Goal: Information Seeking & Learning: Learn about a topic

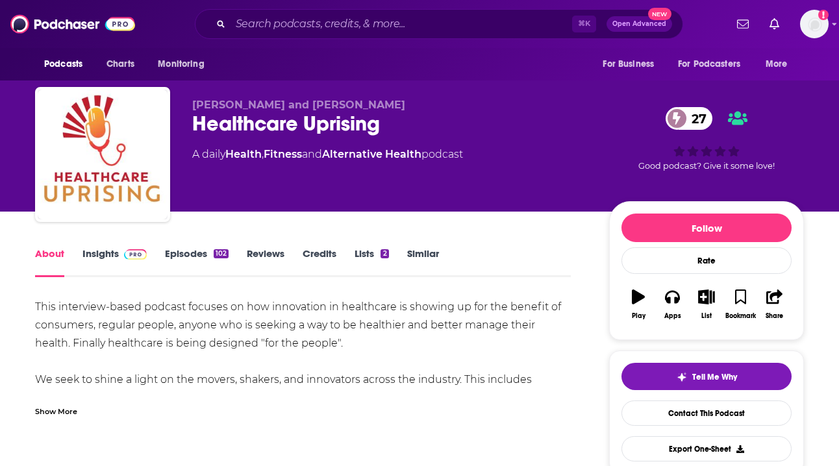
scroll to position [44, 0]
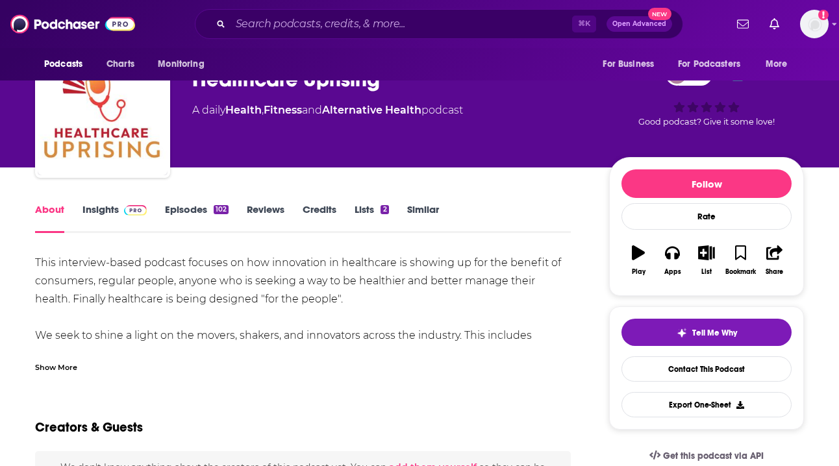
click at [110, 212] on link "Insights" at bounding box center [114, 218] width 64 height 30
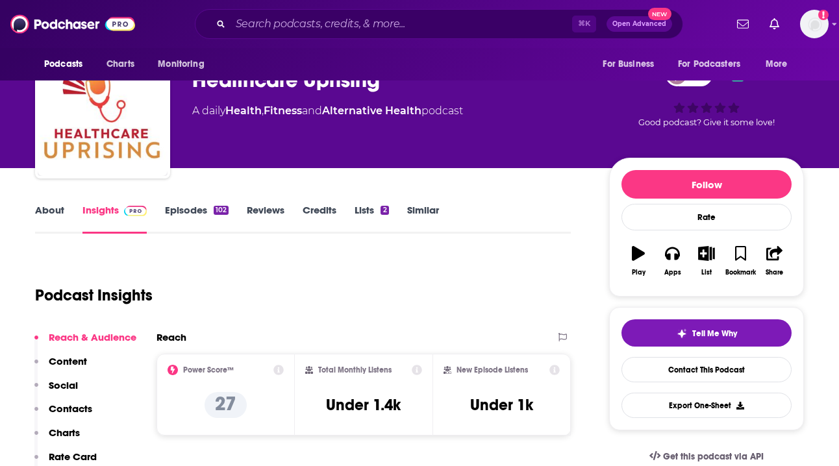
scroll to position [73, 0]
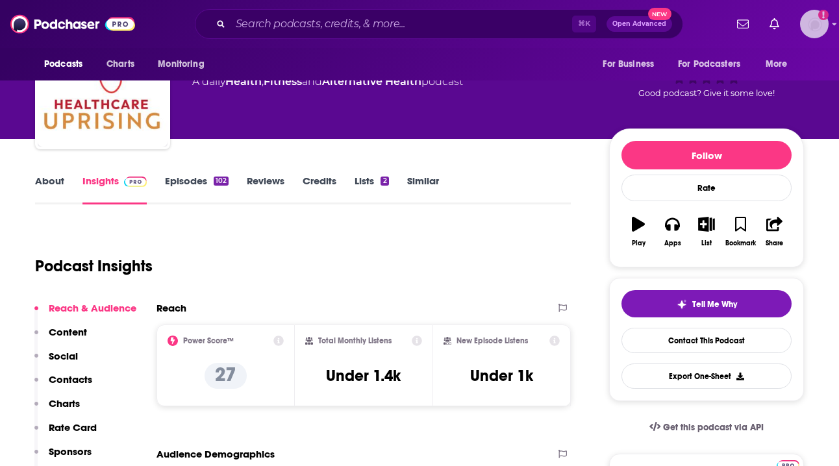
click at [833, 24] on icon "Show profile menu" at bounding box center [835, 24] width 5 height 3
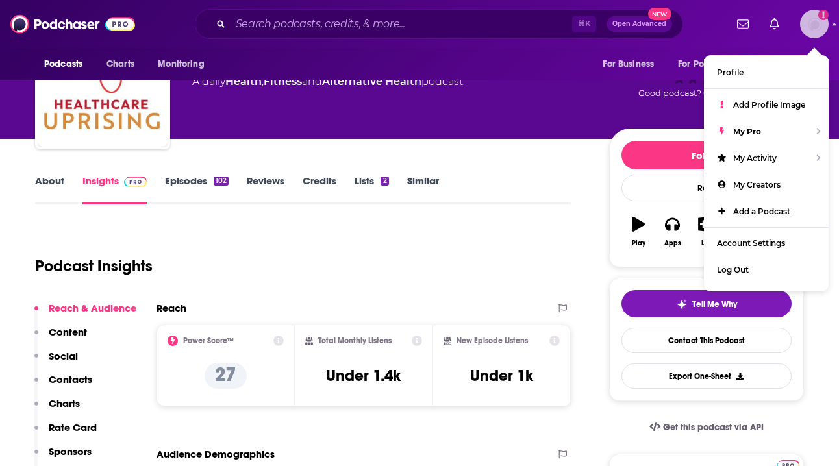
click at [833, 24] on icon "Show profile menu" at bounding box center [834, 24] width 5 height 8
click at [534, 249] on div "Podcast Insights" at bounding box center [297, 258] width 525 height 66
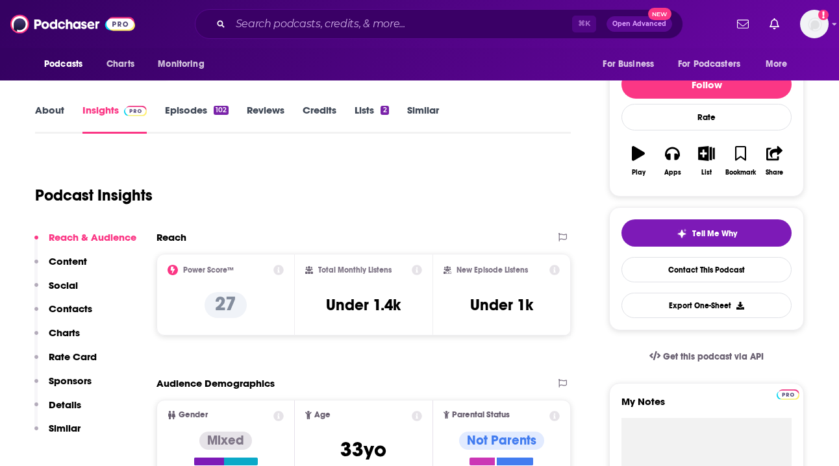
scroll to position [155, 0]
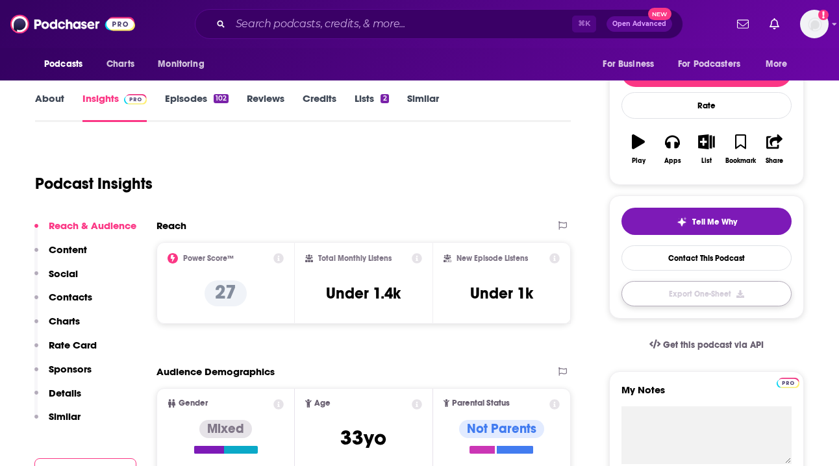
click at [718, 292] on button "Export One-Sheet" at bounding box center [706, 293] width 170 height 25
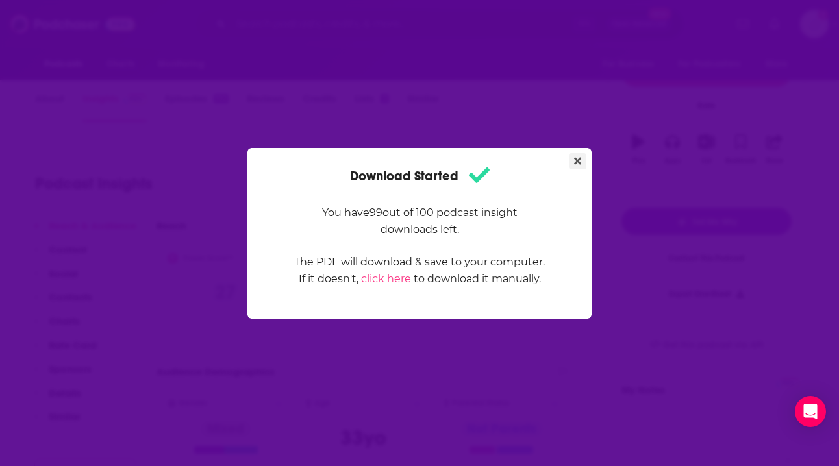
click at [576, 159] on icon "Close" at bounding box center [577, 160] width 7 height 7
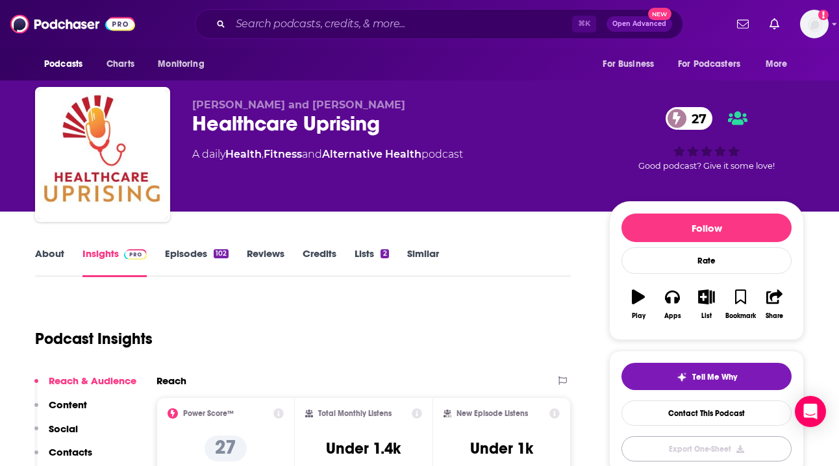
scroll to position [155, 0]
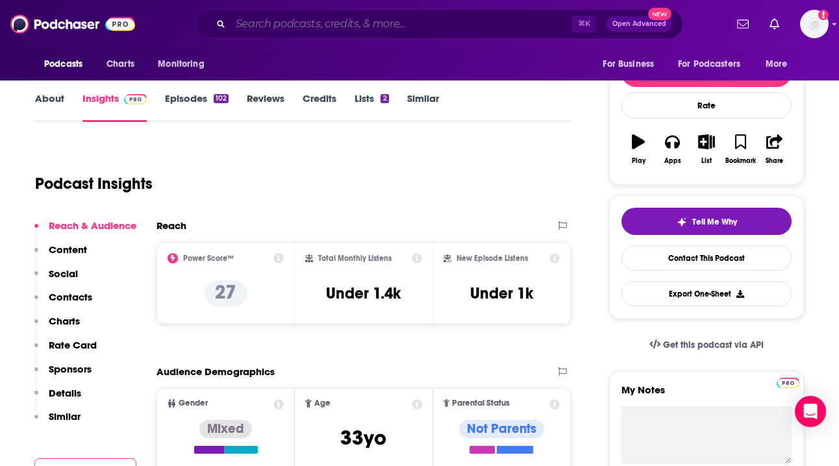
click at [310, 21] on input "Search podcasts, credits, & more..." at bounding box center [402, 24] width 342 height 21
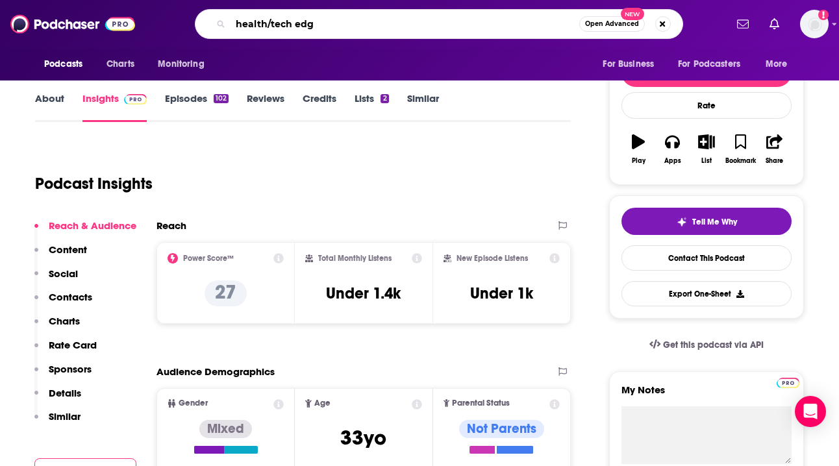
type input "health/tech edge"
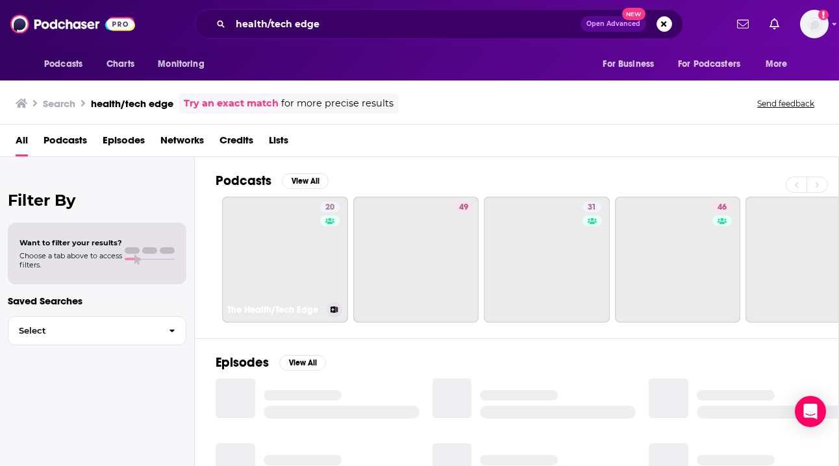
scroll to position [5, 0]
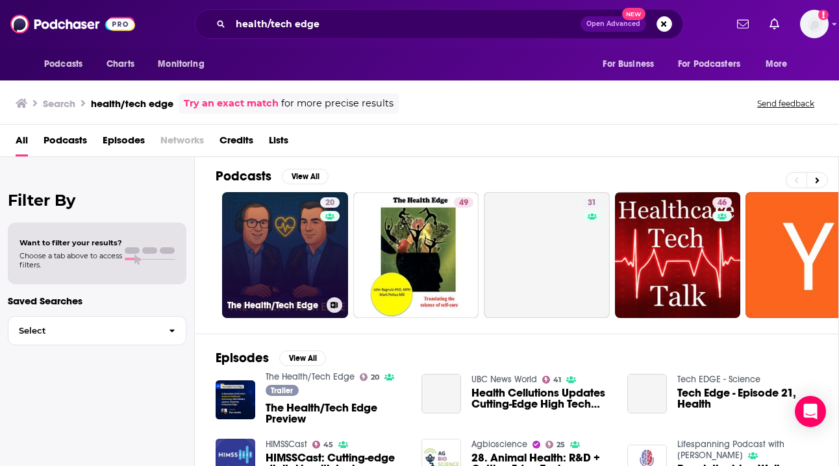
click at [266, 251] on link "20 The Health/Tech Edge" at bounding box center [285, 255] width 126 height 126
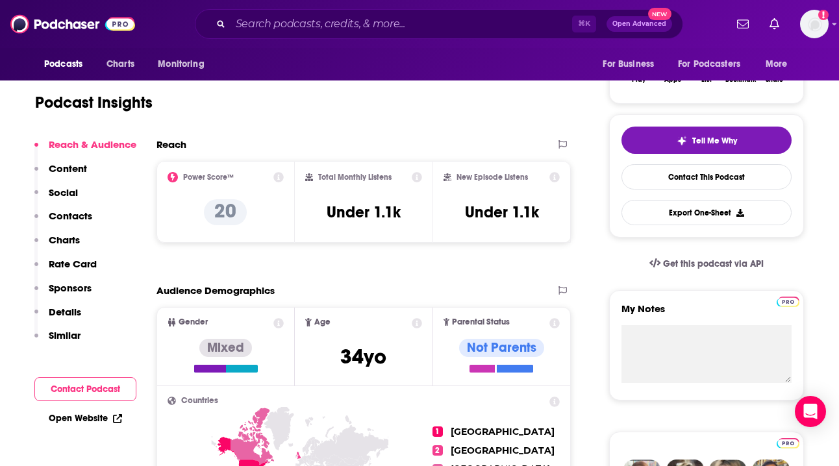
scroll to position [232, 0]
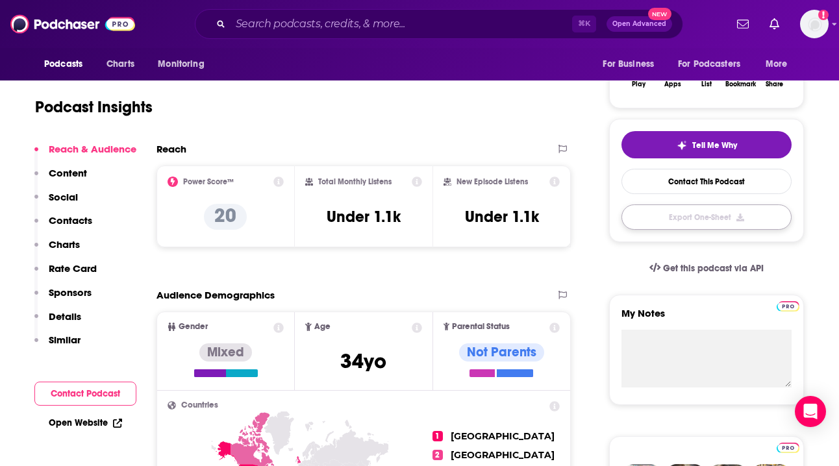
click at [705, 221] on button "Export One-Sheet" at bounding box center [706, 217] width 170 height 25
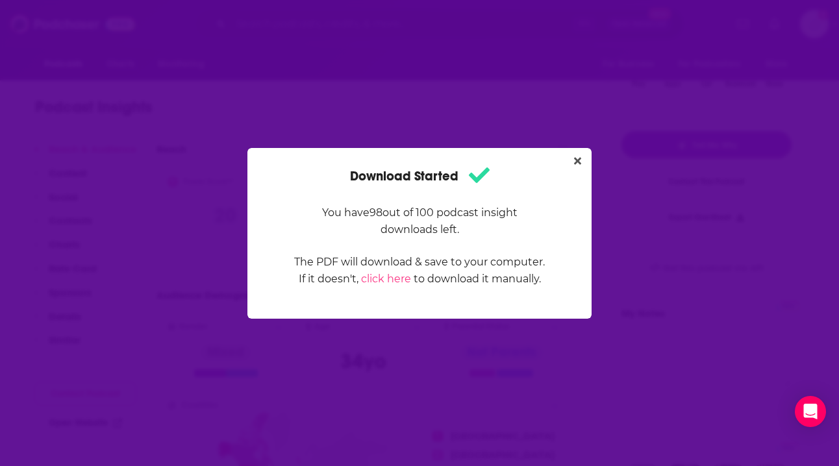
scroll to position [0, 0]
click at [576, 163] on icon "Close" at bounding box center [577, 160] width 7 height 7
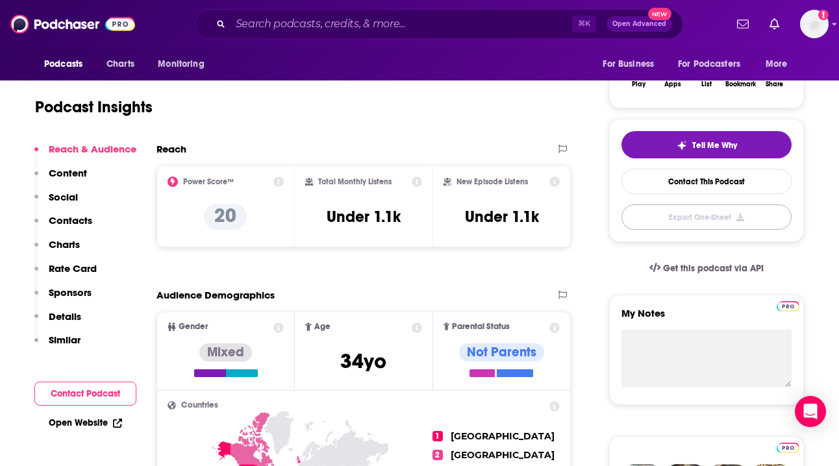
scroll to position [232, 0]
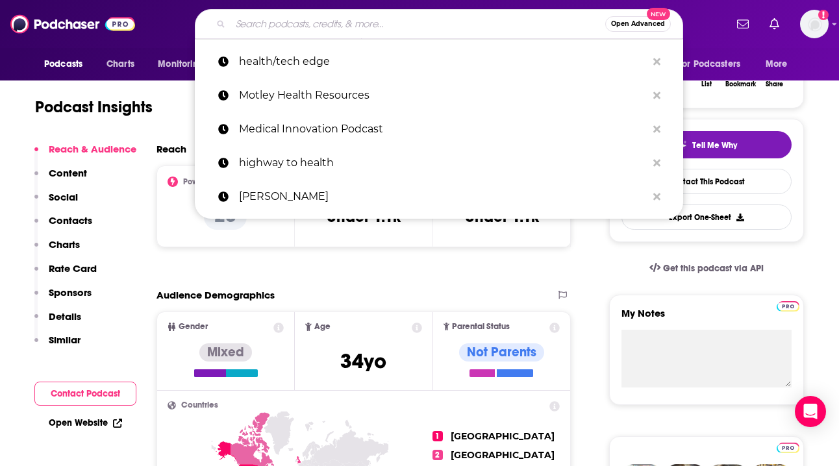
click at [297, 23] on input "Search podcasts, credits, & more..." at bounding box center [418, 24] width 375 height 21
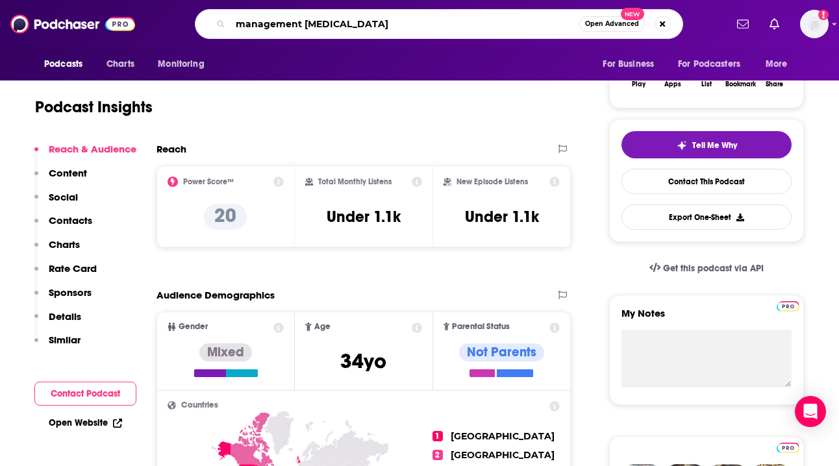
type input "management muse"
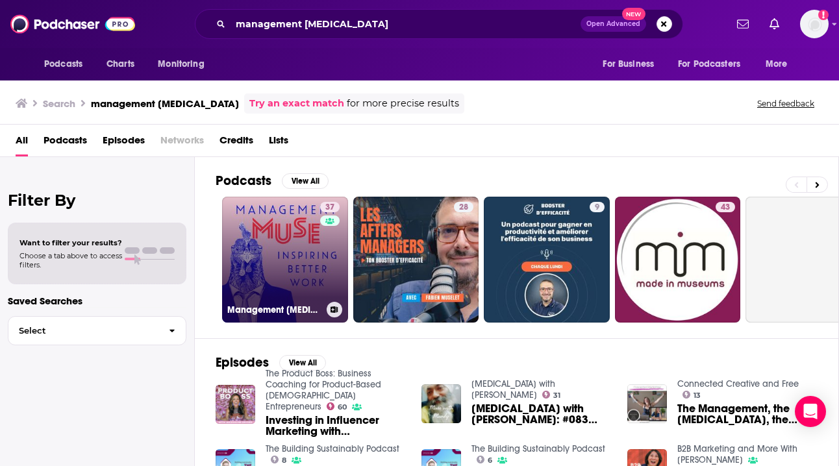
click at [281, 271] on link "37 Management Muse" at bounding box center [285, 260] width 126 height 126
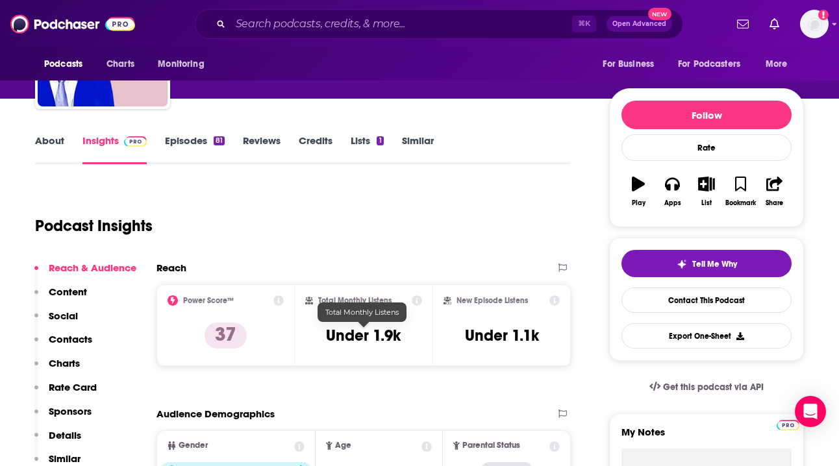
scroll to position [69, 0]
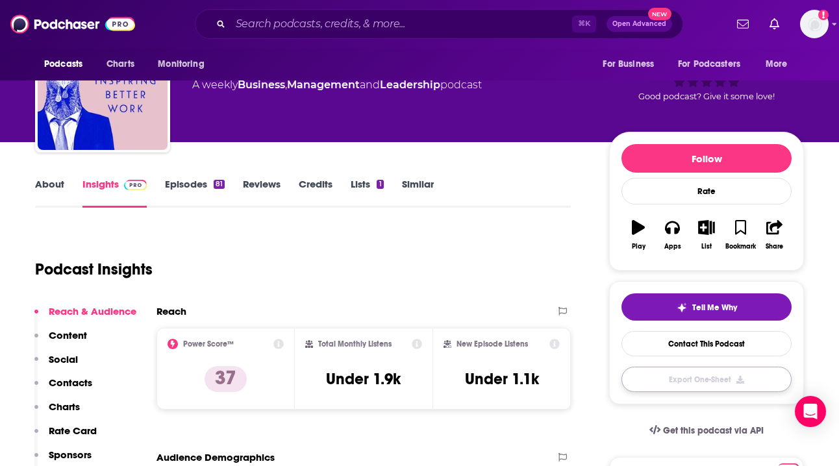
click at [705, 381] on button "Export One-Sheet" at bounding box center [706, 379] width 170 height 25
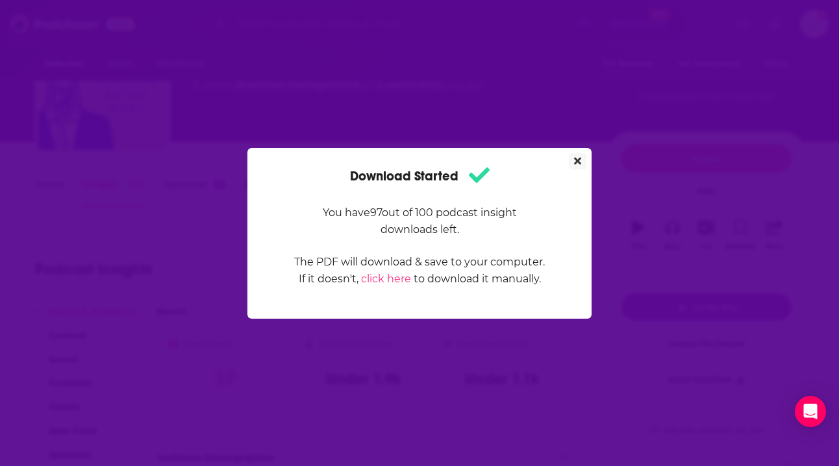
click at [576, 162] on icon "Close" at bounding box center [577, 160] width 7 height 7
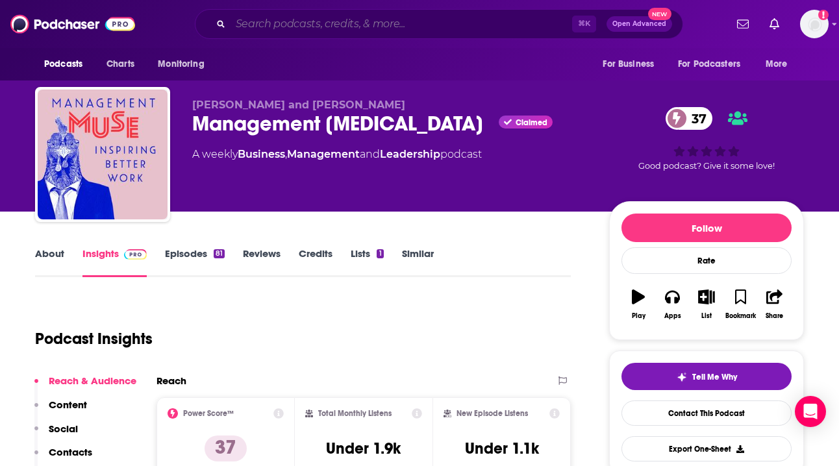
click at [286, 16] on input "Search podcasts, credits, & more..." at bounding box center [402, 24] width 342 height 21
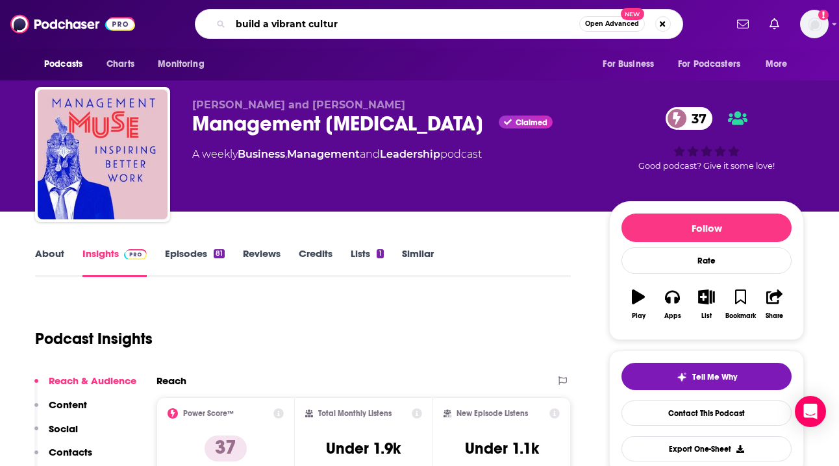
type input "build a vibrant culture"
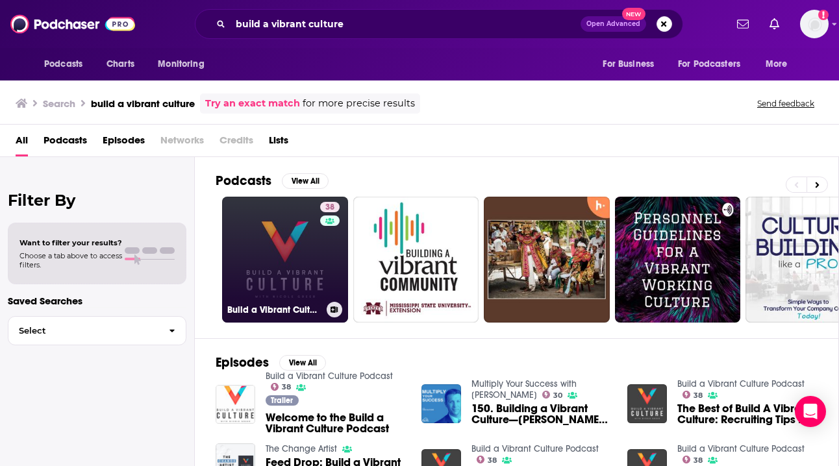
click at [286, 249] on link "38 Build a Vibrant Culture Podcast" at bounding box center [285, 260] width 126 height 126
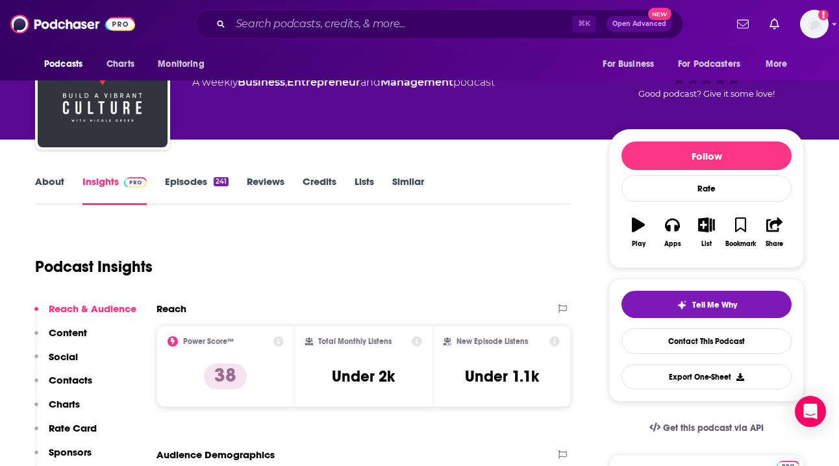
scroll to position [80, 0]
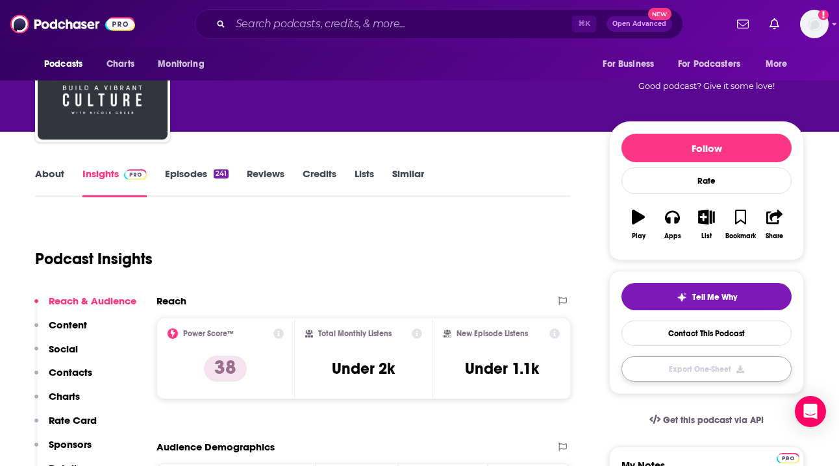
click at [722, 369] on button "Export One-Sheet" at bounding box center [706, 369] width 170 height 25
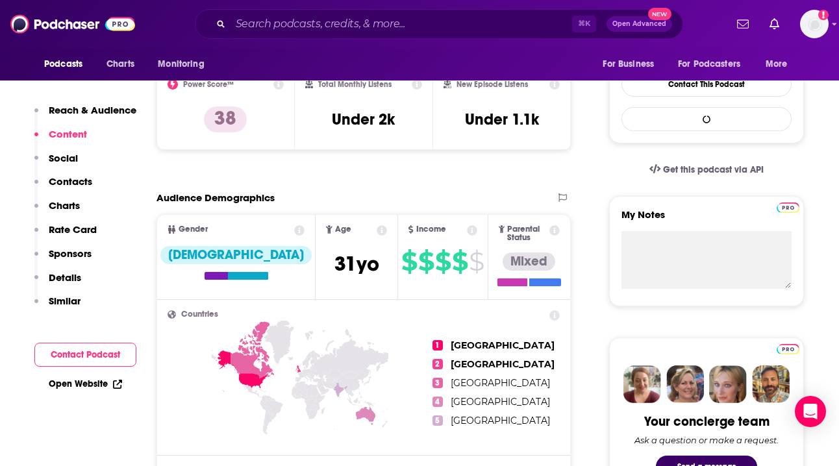
scroll to position [0, 0]
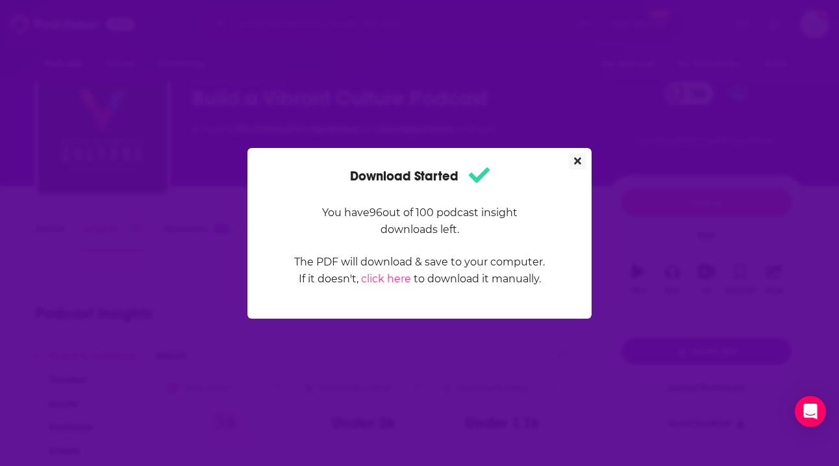
click at [580, 160] on icon "Close" at bounding box center [577, 161] width 7 height 10
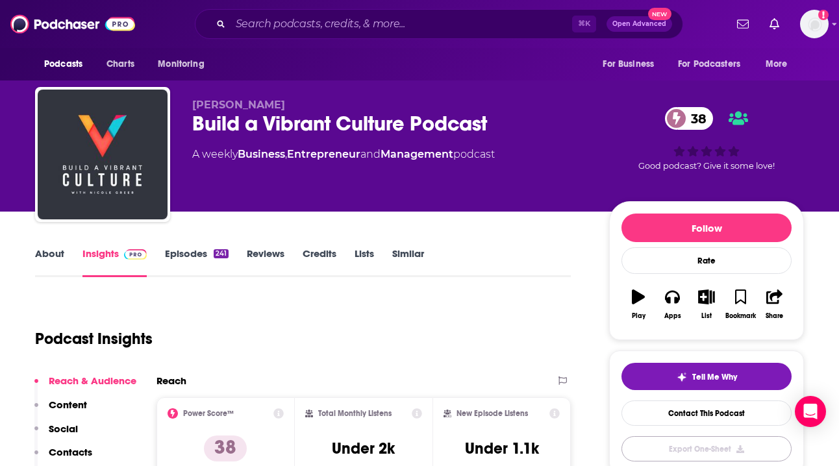
scroll to position [25, 0]
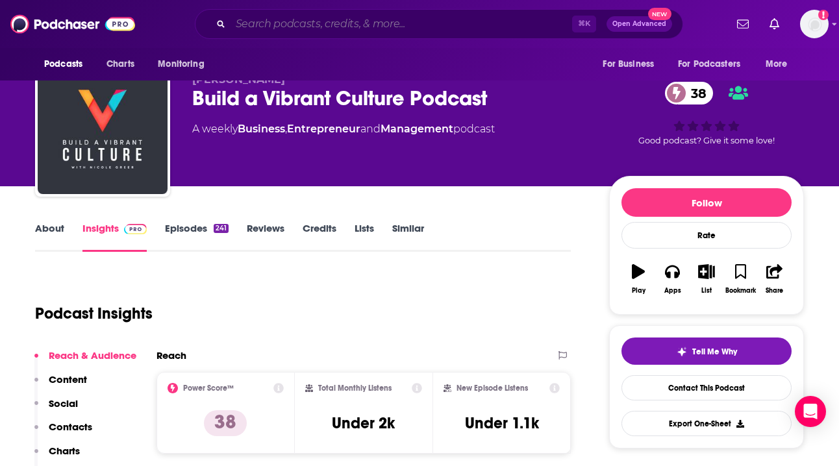
click at [290, 22] on input "Search podcasts, credits, & more..." at bounding box center [402, 24] width 342 height 21
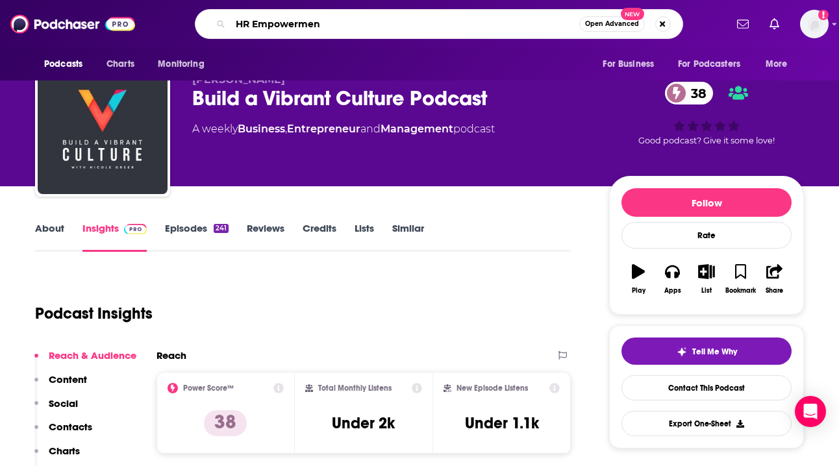
type input "HR Empowerment"
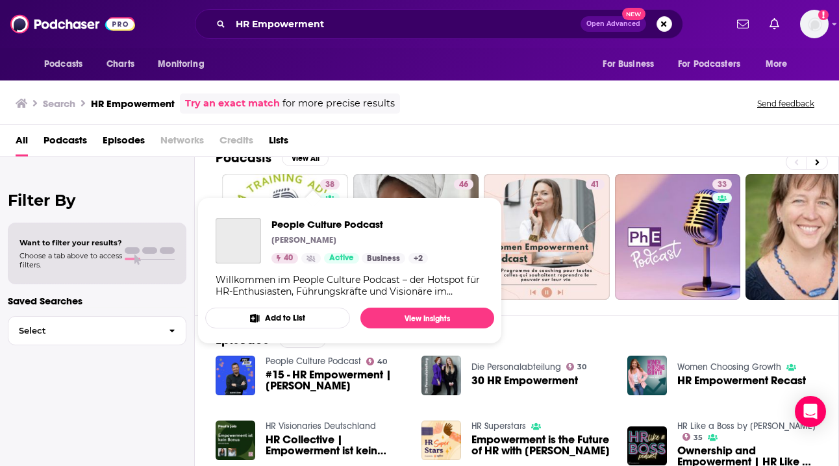
scroll to position [21, 0]
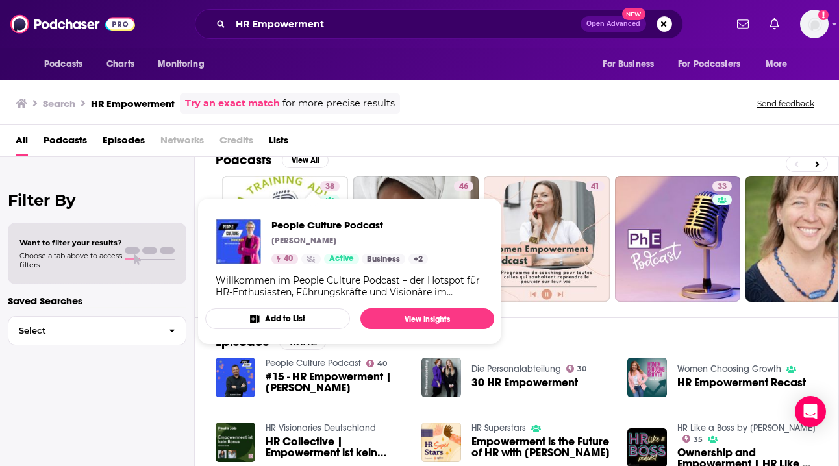
click at [391, 140] on div "All Podcasts Episodes Networks Credits Lists" at bounding box center [422, 143] width 813 height 27
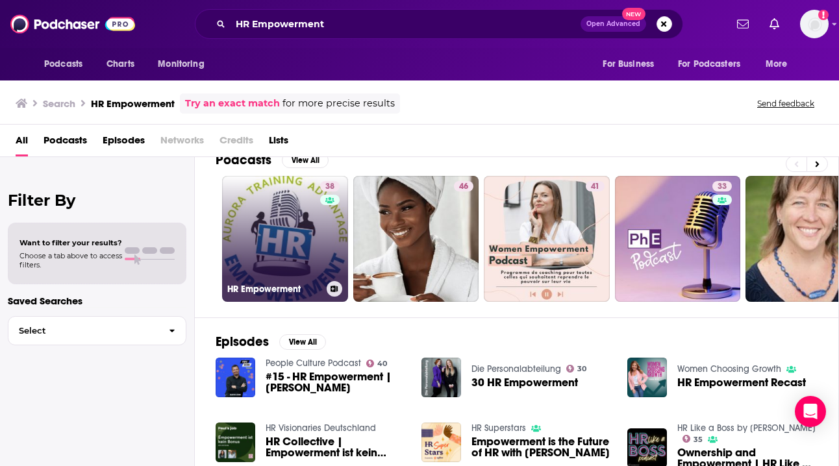
click at [313, 259] on link "38 HR Empowerment" at bounding box center [285, 239] width 126 height 126
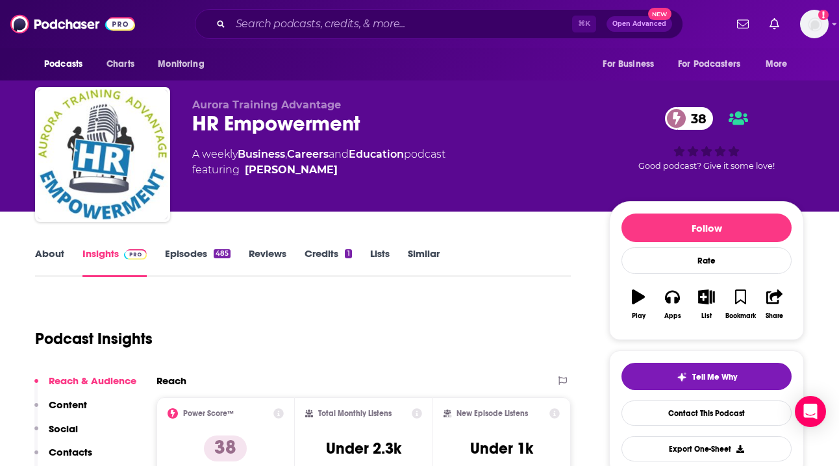
click at [51, 258] on link "About" at bounding box center [49, 262] width 29 height 30
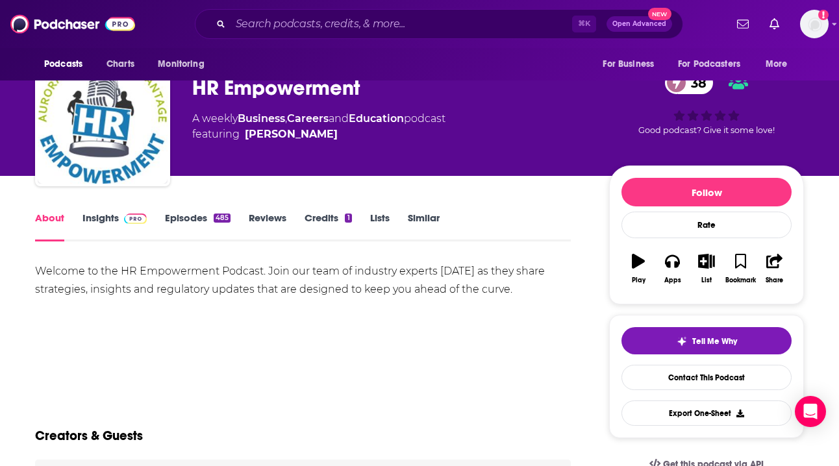
scroll to position [35, 0]
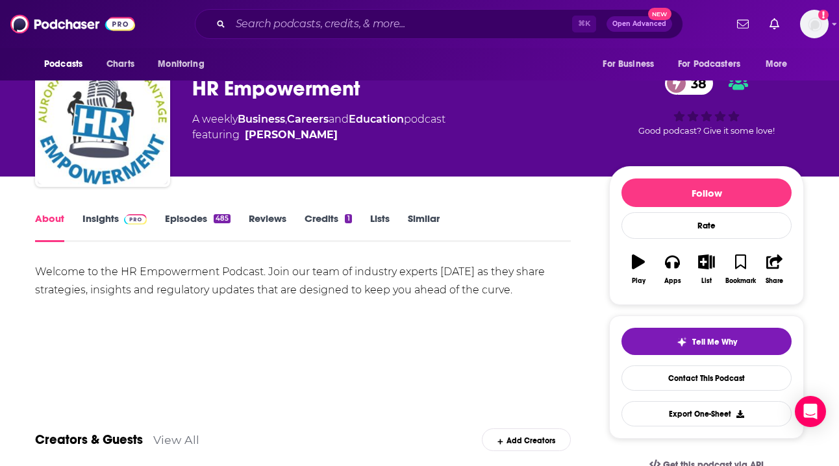
click at [192, 220] on link "Episodes 485" at bounding box center [198, 227] width 66 height 30
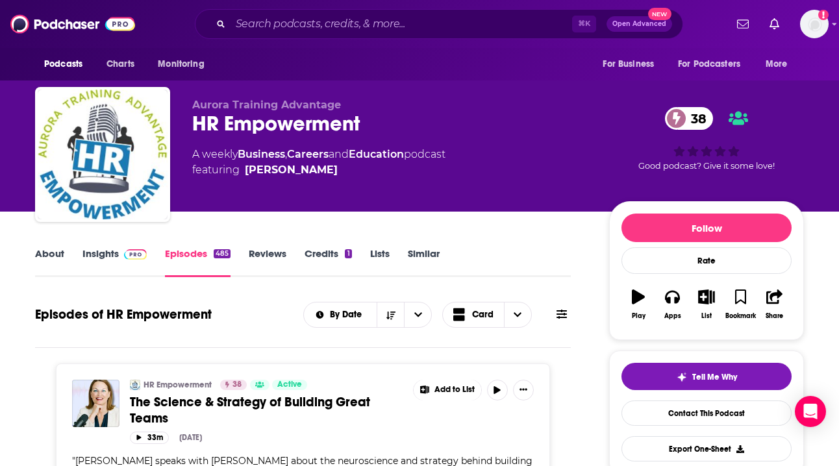
click at [107, 257] on link "Insights" at bounding box center [114, 262] width 64 height 30
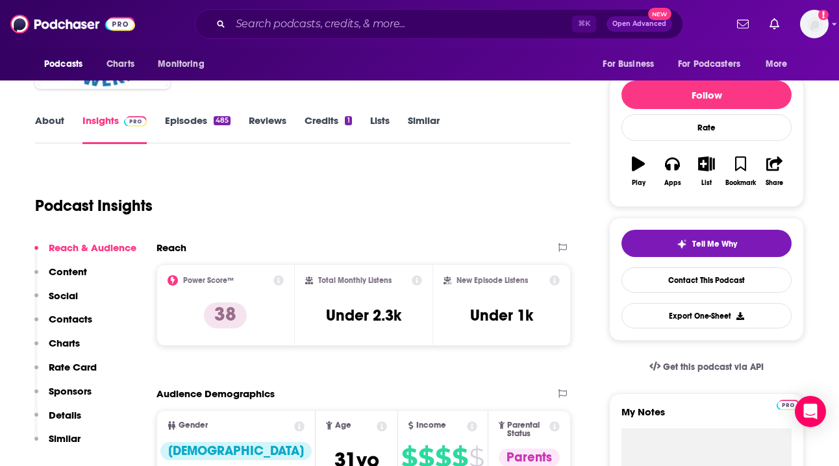
scroll to position [150, 0]
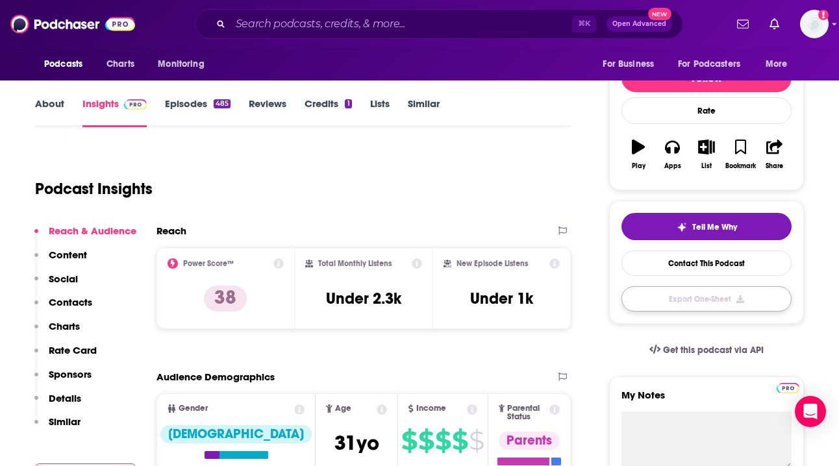
click at [697, 307] on button "Export One-Sheet" at bounding box center [706, 298] width 170 height 25
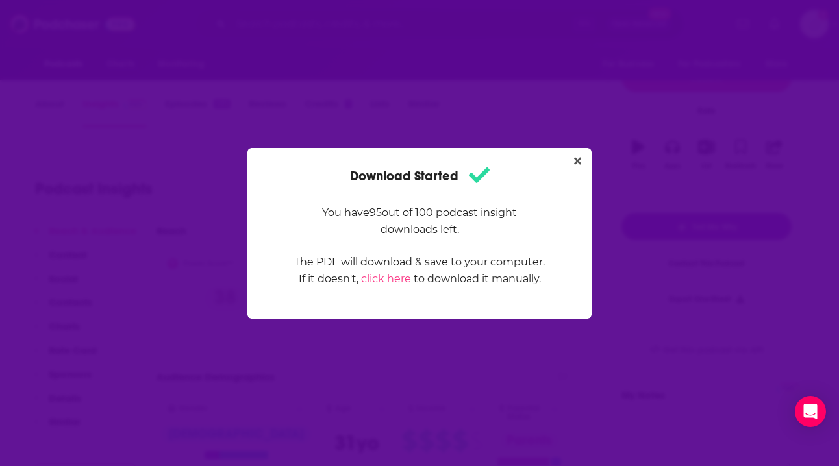
scroll to position [0, 0]
click at [577, 164] on icon "Close" at bounding box center [577, 161] width 7 height 10
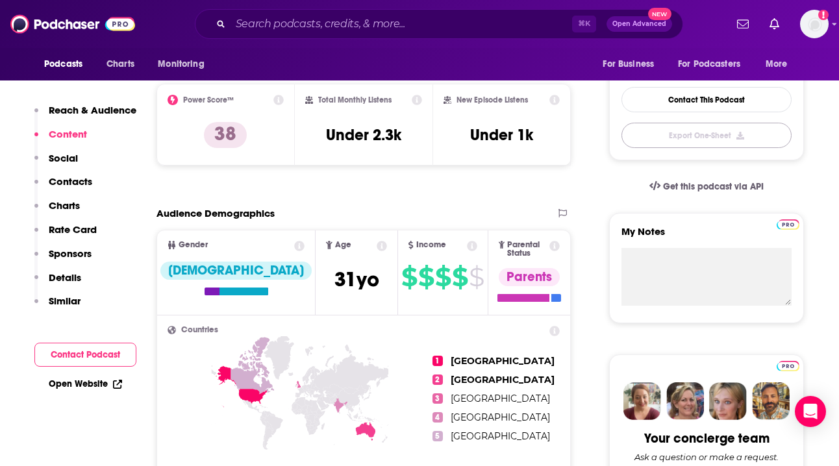
scroll to position [243, 0]
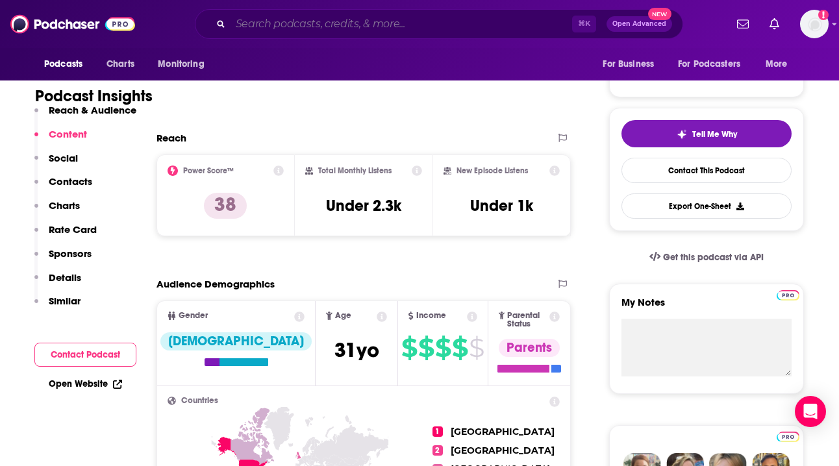
click at [282, 21] on input "Search podcasts, credits, & more..." at bounding box center [402, 24] width 342 height 21
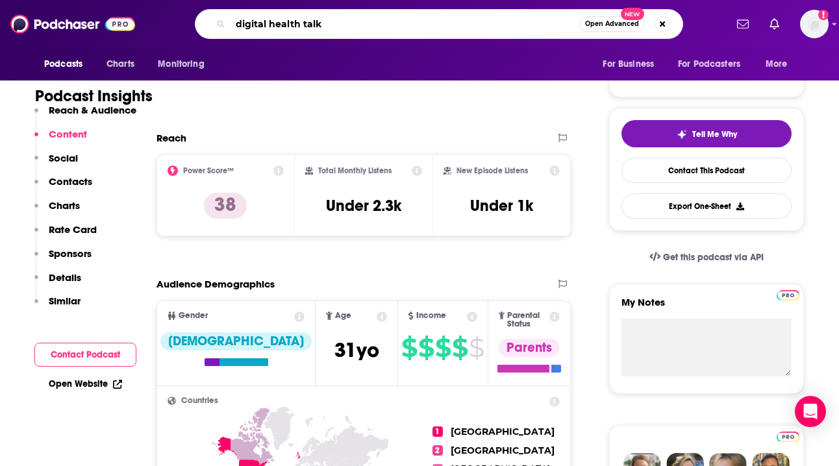
type input "digital health talks"
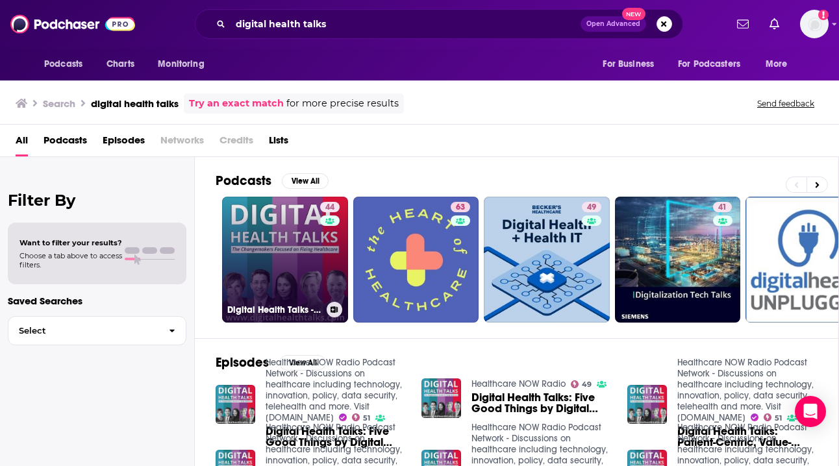
click at [312, 256] on link "44 Digital Health Talks - Changemakers Focused on Fixing Healthcare" at bounding box center [285, 260] width 126 height 126
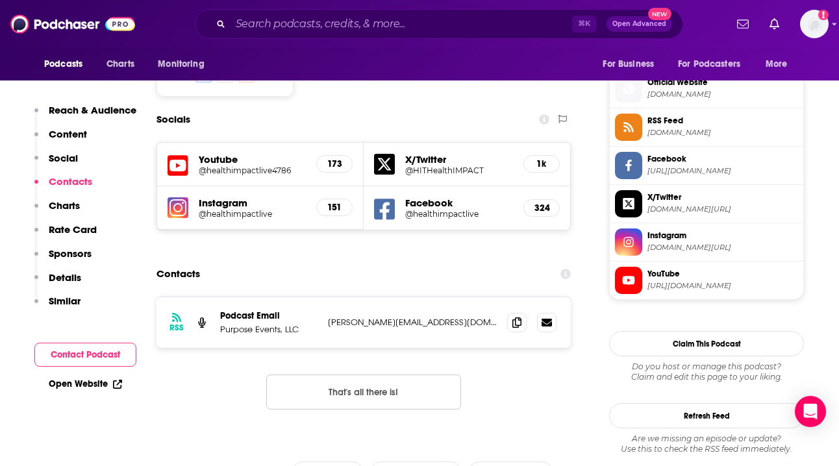
scroll to position [1055, 0]
click at [518, 318] on icon at bounding box center [516, 323] width 9 height 10
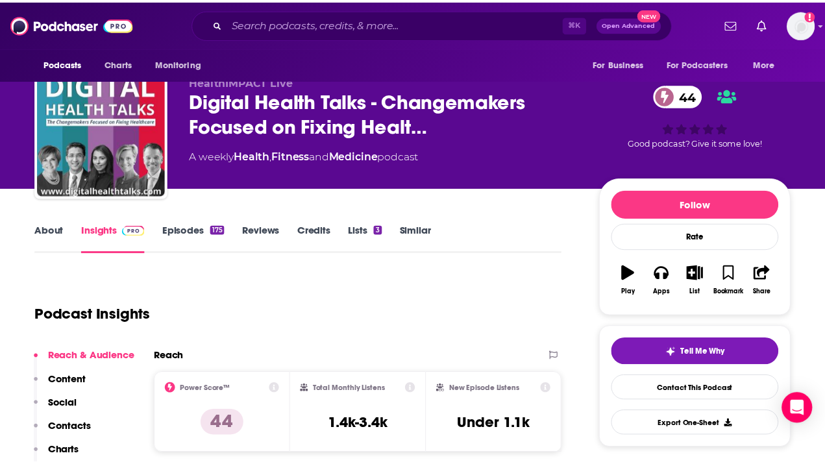
scroll to position [0, 0]
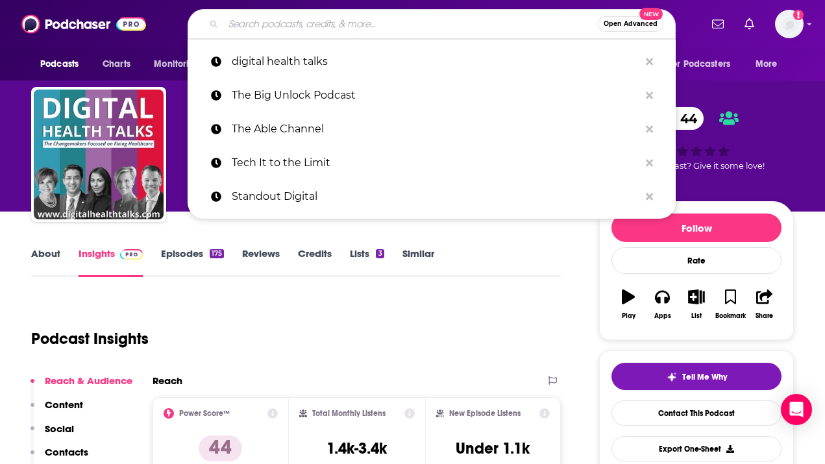
click at [251, 28] on input "Search podcasts, credits, & more..." at bounding box center [410, 24] width 375 height 21
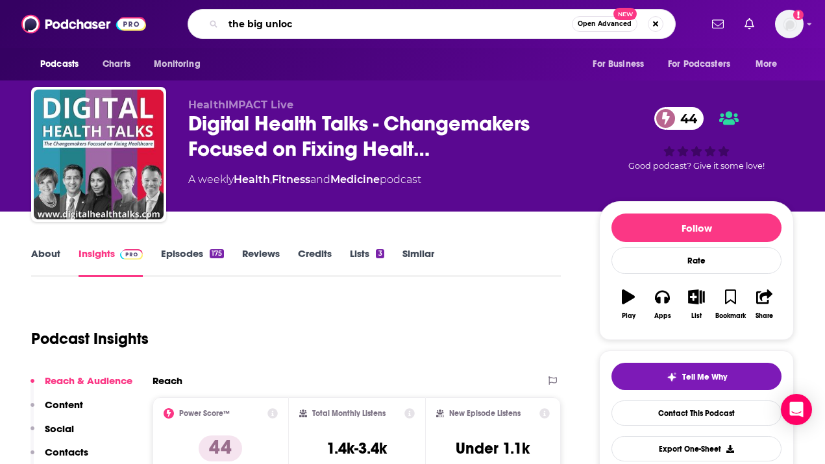
type input "the big unlock"
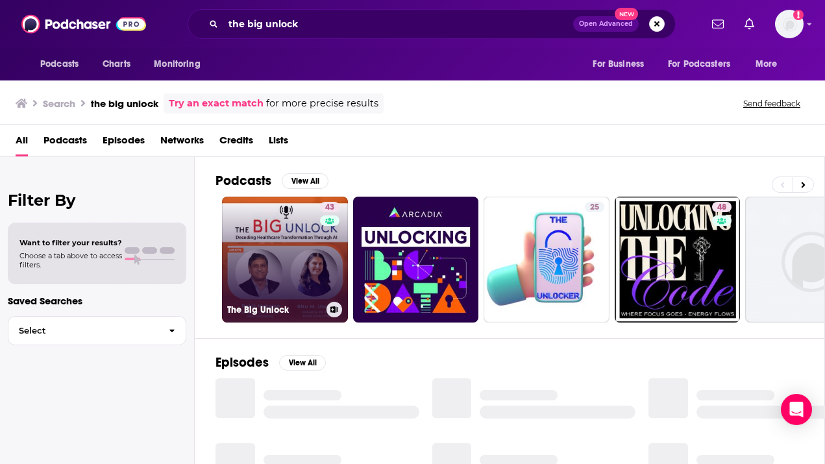
click at [297, 255] on link "43 The Big Unlock" at bounding box center [285, 260] width 126 height 126
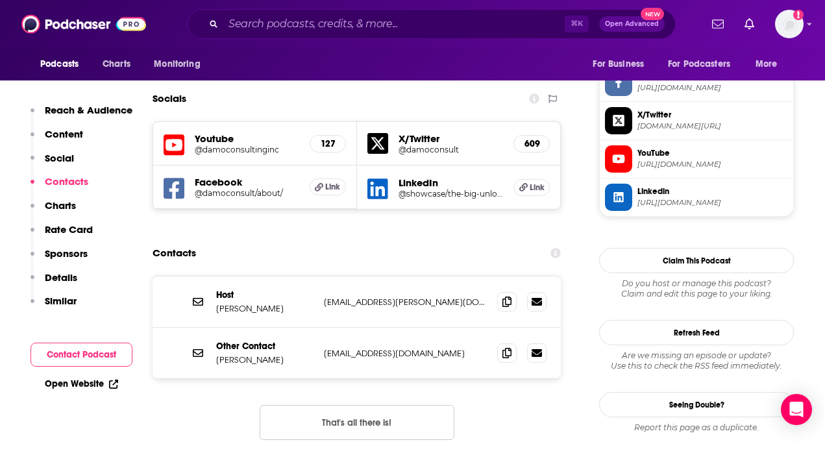
scroll to position [1120, 0]
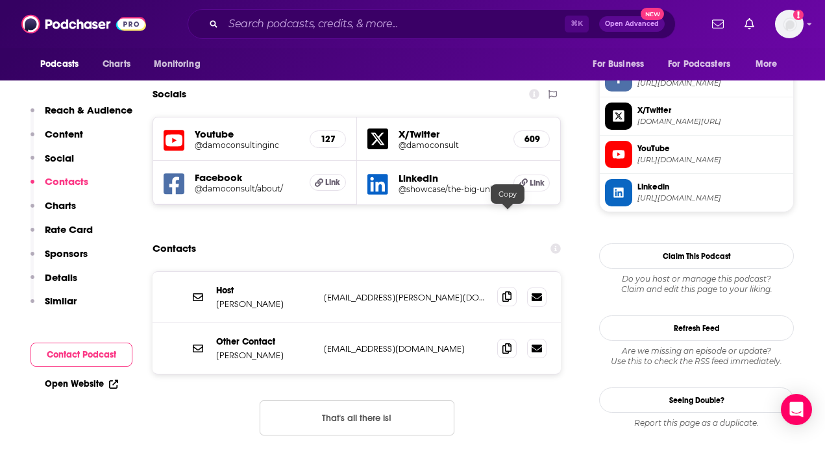
click at [507, 292] on icon at bounding box center [507, 297] width 9 height 10
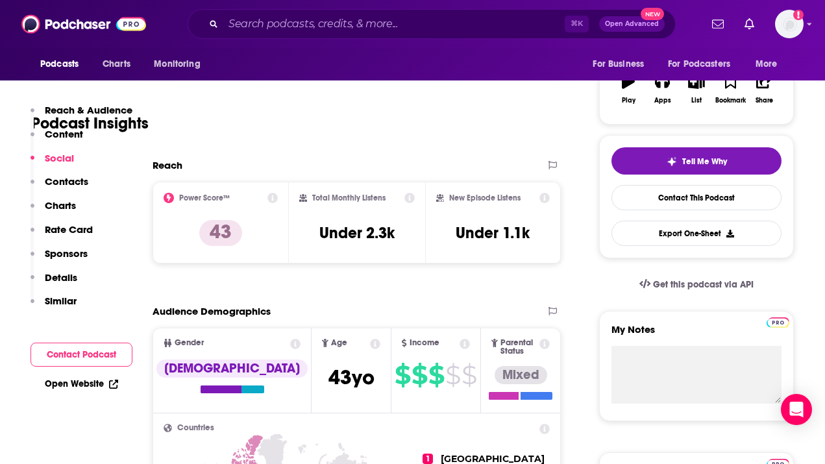
scroll to position [0, 0]
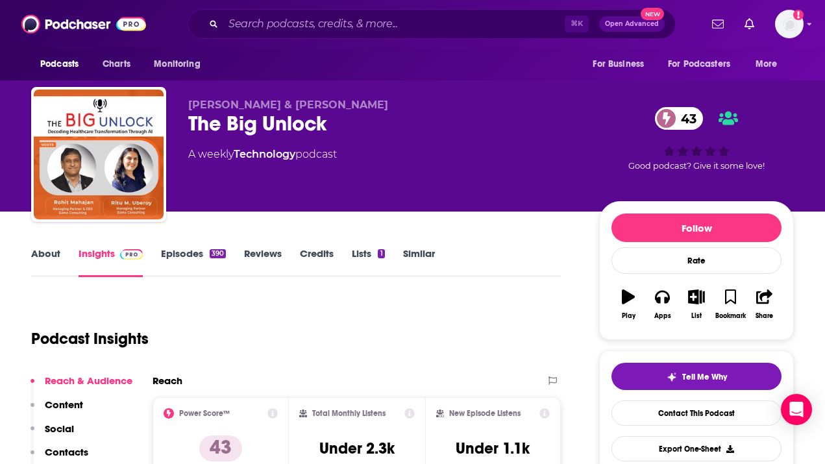
click at [44, 255] on link "About" at bounding box center [45, 262] width 29 height 30
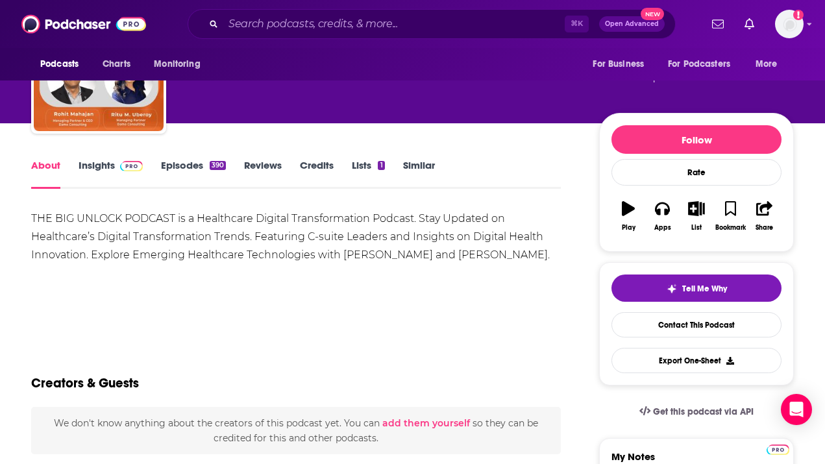
scroll to position [88, 0]
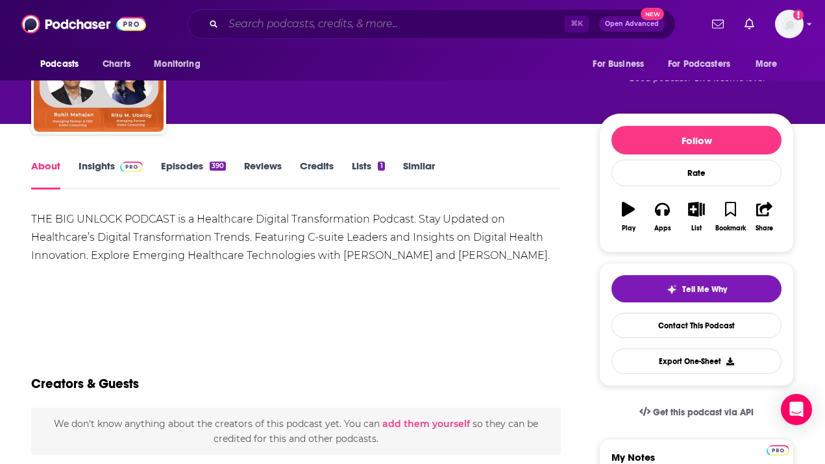
click at [266, 20] on input "Search podcasts, credits, & more..." at bounding box center [394, 24] width 342 height 21
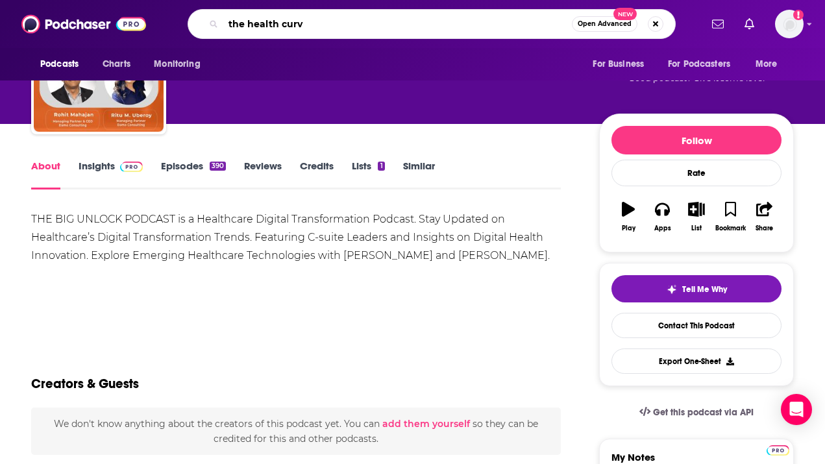
type input "the health curve"
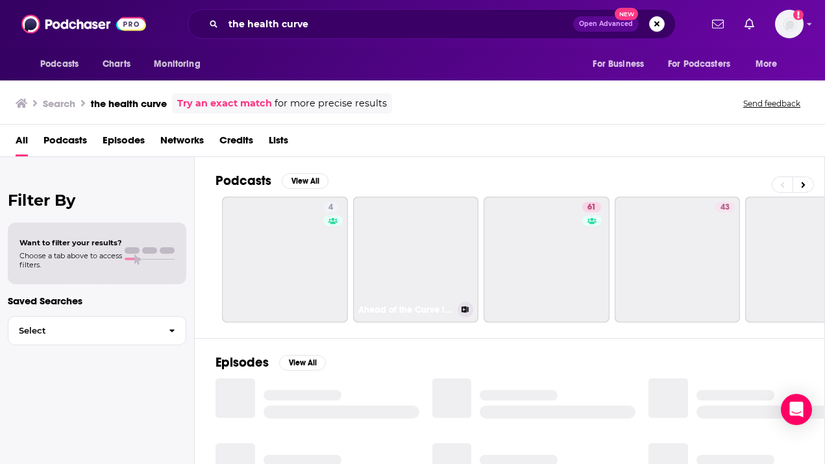
scroll to position [38, 0]
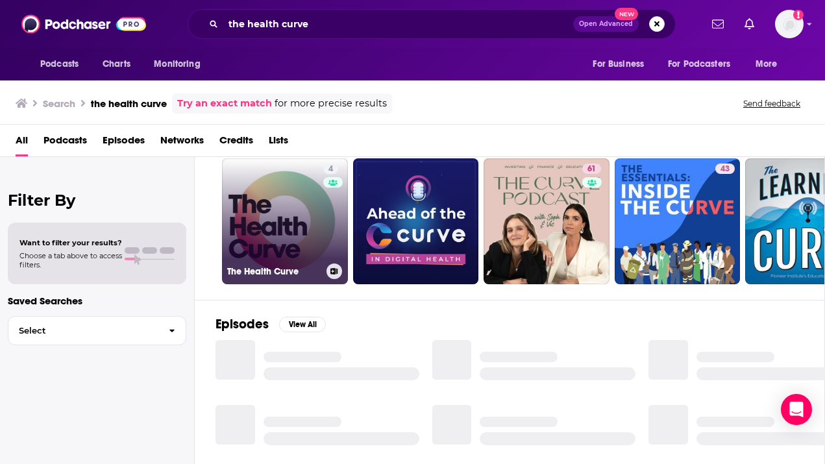
click at [287, 233] on link "4 The Health Curve" at bounding box center [285, 221] width 126 height 126
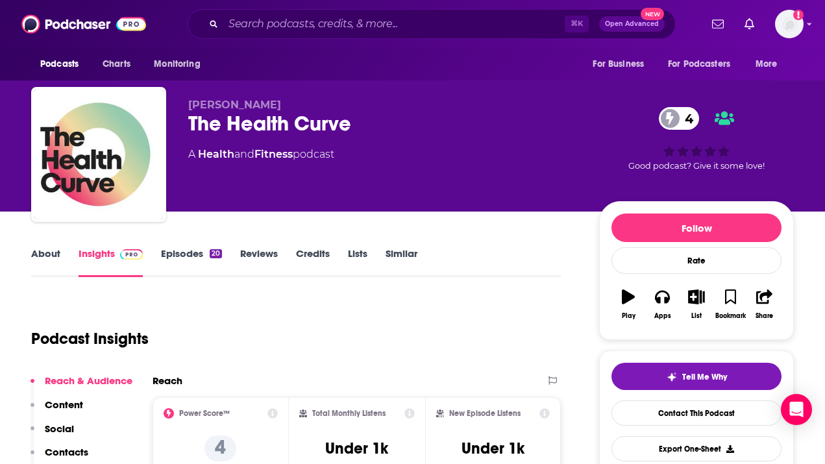
click at [49, 251] on link "About" at bounding box center [45, 262] width 29 height 30
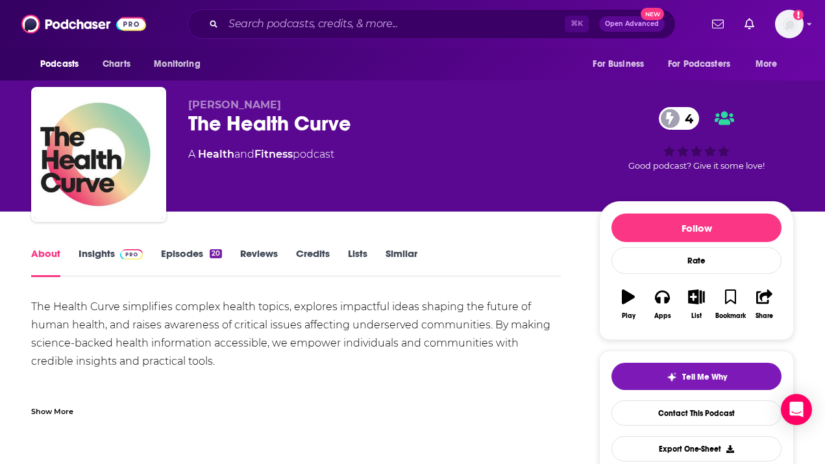
click at [105, 257] on link "Insights" at bounding box center [111, 262] width 64 height 30
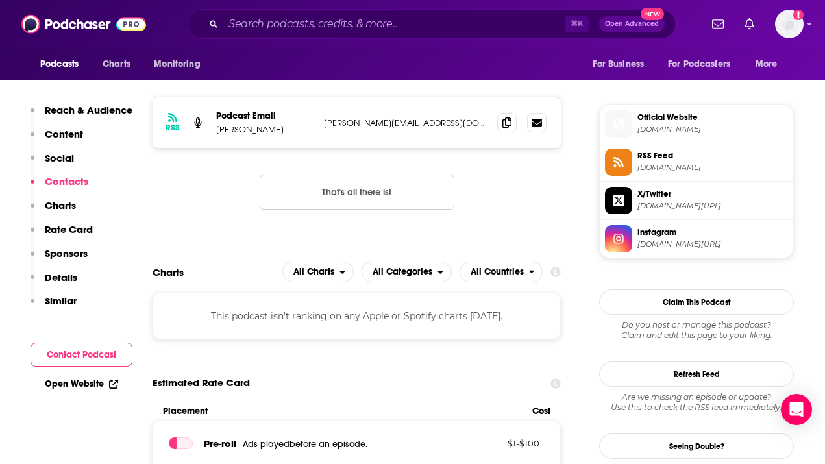
scroll to position [1007, 0]
